Goal: Find contact information: Find contact information

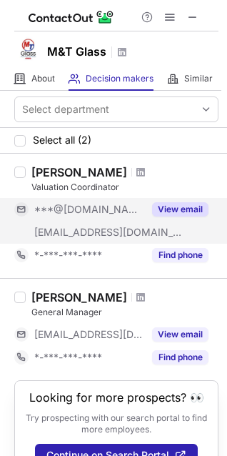
click at [179, 207] on button "View email" at bounding box center [180, 209] width 56 height 14
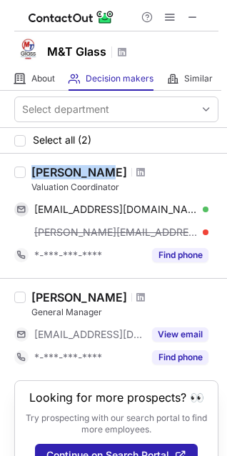
drag, startPoint x: 33, startPoint y: 170, endPoint x: 98, endPoint y: 169, distance: 65.1
click at [98, 169] on div "[PERSON_NAME]" at bounding box center [79, 172] width 96 height 14
copy div "[PERSON_NAME]"
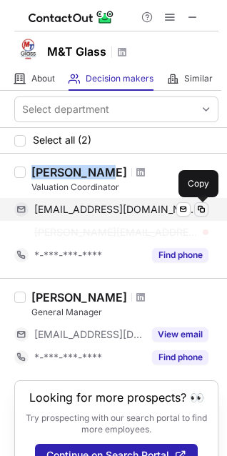
click at [202, 207] on span at bounding box center [201, 209] width 11 height 11
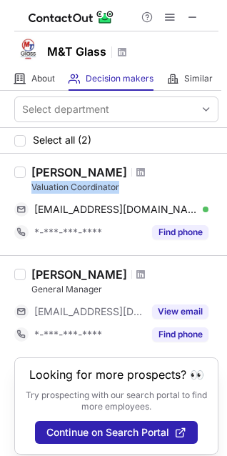
drag, startPoint x: 32, startPoint y: 189, endPoint x: 122, endPoint y: 189, distance: 89.4
click at [122, 189] on div "Valuation Coordinator" at bounding box center [124, 187] width 187 height 13
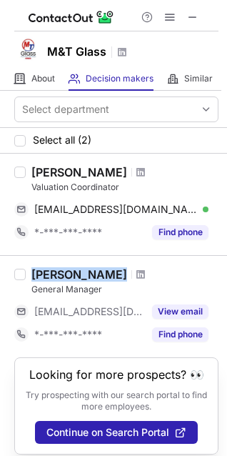
drag, startPoint x: 32, startPoint y: 276, endPoint x: 115, endPoint y: 274, distance: 83.0
click at [115, 274] on div "[PERSON_NAME]" at bounding box center [79, 274] width 96 height 14
copy div "[PERSON_NAME]"
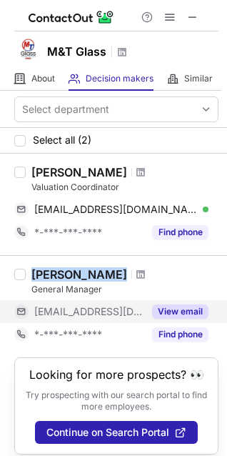
click at [182, 311] on button "View email" at bounding box center [180, 312] width 56 height 14
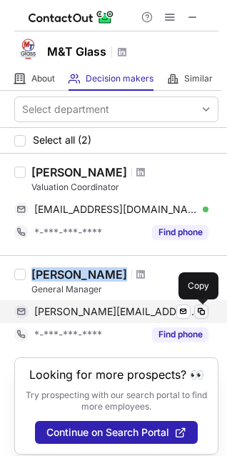
click at [202, 306] on span at bounding box center [201, 311] width 11 height 11
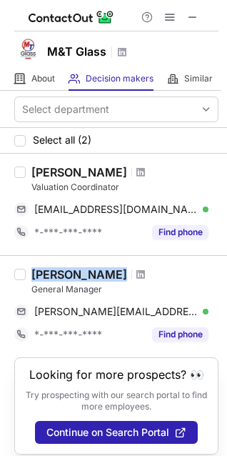
copy div "[PERSON_NAME]"
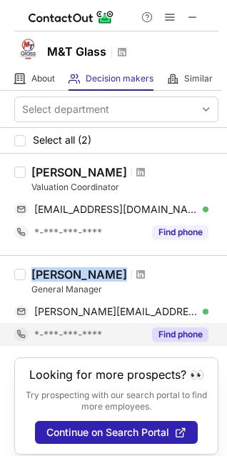
click at [181, 335] on button "Find phone" at bounding box center [180, 334] width 56 height 14
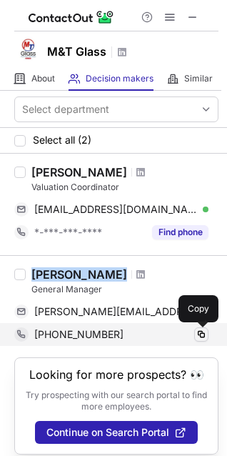
click at [202, 332] on span at bounding box center [201, 334] width 11 height 11
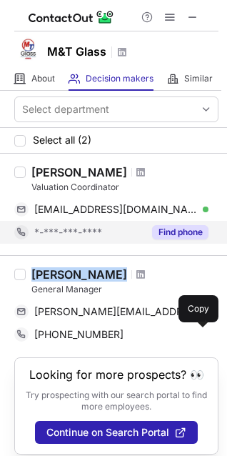
click at [188, 234] on button "Find phone" at bounding box center [180, 232] width 56 height 14
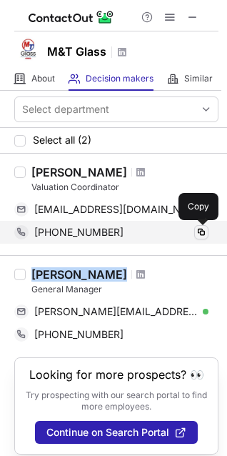
click at [203, 229] on span at bounding box center [201, 232] width 11 height 11
